Goal: Obtain resource: Download file/media

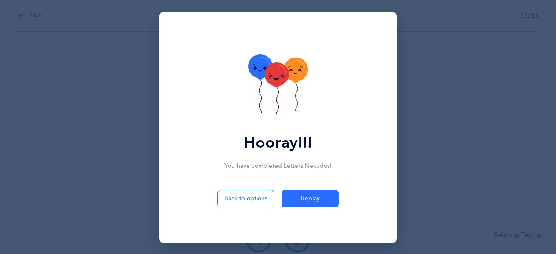
click at [428, 62] on div "Hooray!!! You have completed Letters Nekudos ! Back to options Replay" at bounding box center [278, 127] width 556 height 254
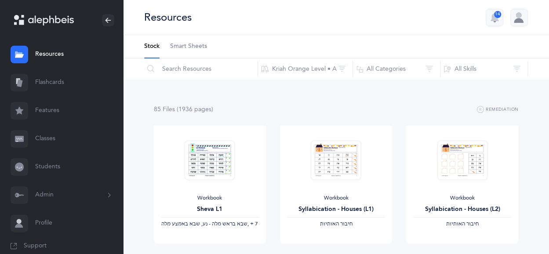
click at [56, 60] on link "Resources" at bounding box center [61, 54] width 123 height 28
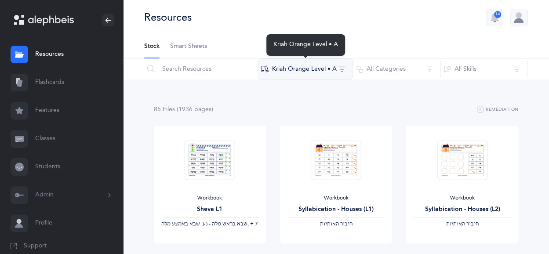
click at [341, 74] on button "Kriah Orange Level • A" at bounding box center [305, 68] width 95 height 21
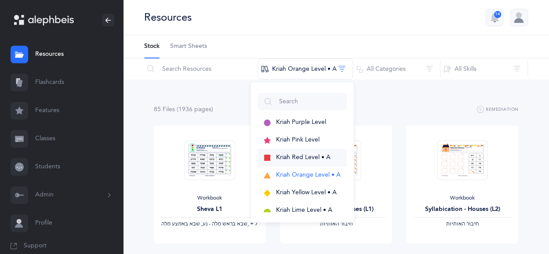
click at [296, 155] on span "Kriah Red Level • A" at bounding box center [303, 157] width 55 height 7
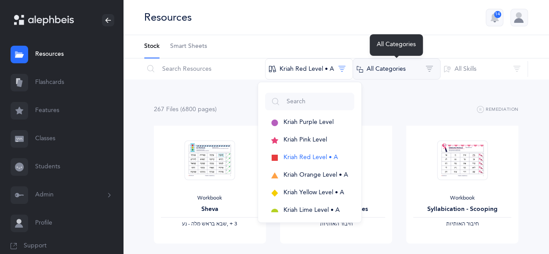
click at [413, 64] on button "All Categories" at bounding box center [397, 68] width 88 height 21
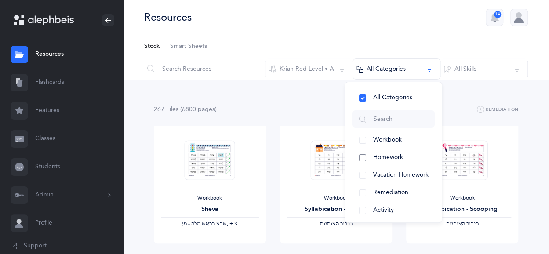
click at [377, 155] on span "Homework" at bounding box center [388, 157] width 30 height 7
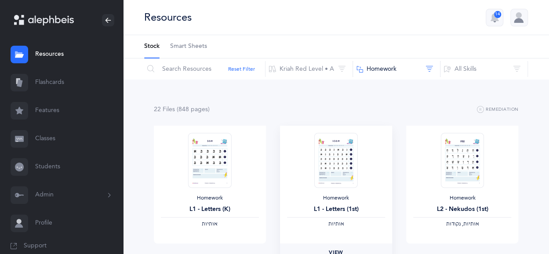
click at [337, 248] on span "View" at bounding box center [336, 252] width 14 height 8
